Goal: Navigation & Orientation: Find specific page/section

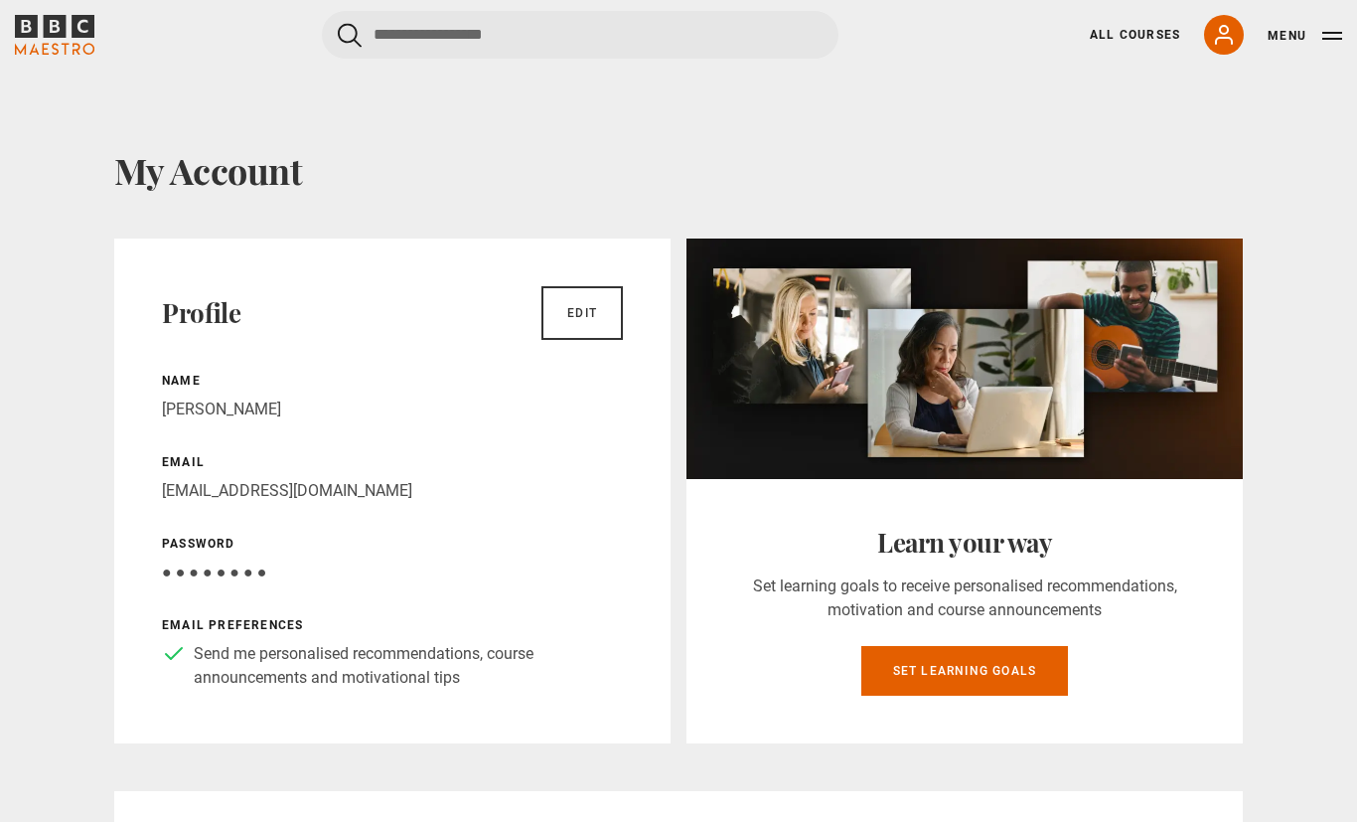
click at [861, 627] on div "Learn your way Set learning goals to receive personalised recommendations, moti…" at bounding box center [964, 611] width 556 height 264
